Goal: Check status

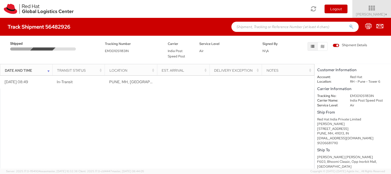
click at [116, 49] on span "EM301051183IN" at bounding box center [117, 51] width 24 height 4
copy span "EM301051183IN"
click at [323, 48] on icon "button" at bounding box center [323, 47] width 4 height 4
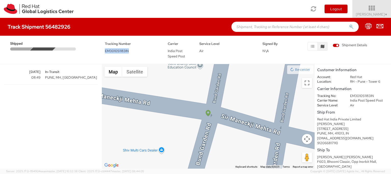
click at [122, 51] on span "EM301051183IN" at bounding box center [117, 51] width 24 height 4
click at [119, 50] on span "EM301051183IN" at bounding box center [117, 51] width 24 height 4
